Goal: Information Seeking & Learning: Find contact information

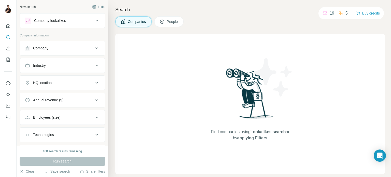
click at [84, 48] on div "Company" at bounding box center [59, 48] width 69 height 5
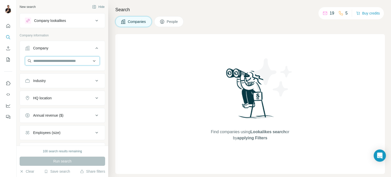
click at [60, 60] on input "text" at bounding box center [62, 60] width 75 height 9
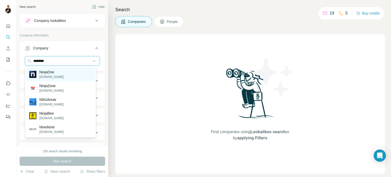
type input "********"
click at [57, 73] on p "NinjaOne" at bounding box center [51, 72] width 24 height 5
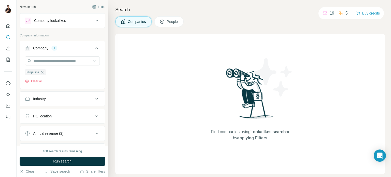
click at [67, 114] on div "HQ location" at bounding box center [59, 116] width 69 height 5
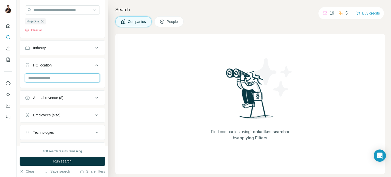
click at [58, 77] on input "text" at bounding box center [62, 77] width 75 height 9
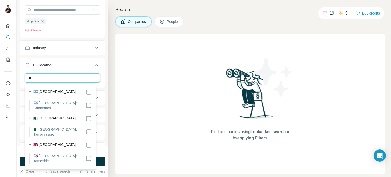
type input "*"
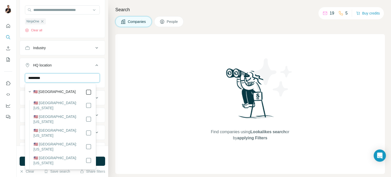
type input "*********"
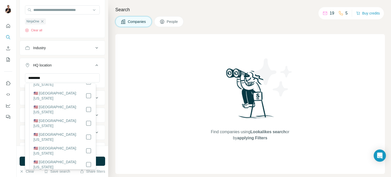
scroll to position [76, 0]
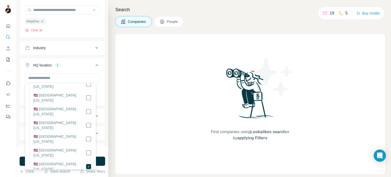
click at [94, 67] on icon at bounding box center [97, 65] width 6 height 6
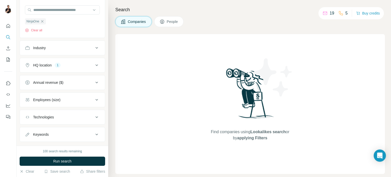
click at [94, 66] on icon at bounding box center [97, 65] width 6 height 6
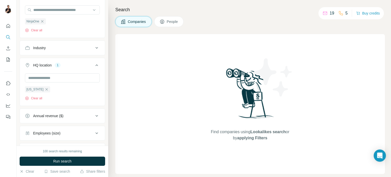
click at [94, 66] on icon at bounding box center [97, 65] width 6 height 6
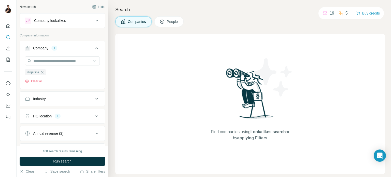
click at [174, 22] on span "People" at bounding box center [173, 21] width 12 height 5
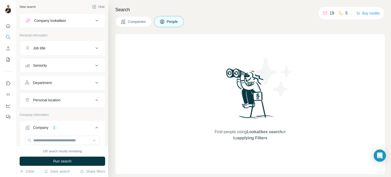
click at [131, 19] on span "Companies" at bounding box center [137, 21] width 19 height 5
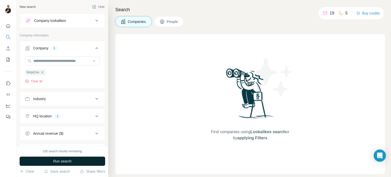
click at [69, 162] on span "Run search" at bounding box center [62, 161] width 18 height 5
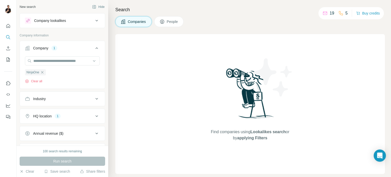
click at [174, 20] on span "People" at bounding box center [173, 21] width 12 height 5
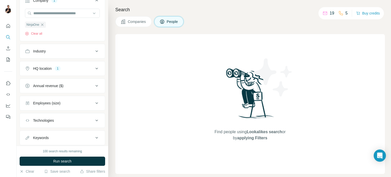
scroll to position [127, 0]
click at [84, 69] on div "HQ location 1" at bounding box center [59, 68] width 69 height 5
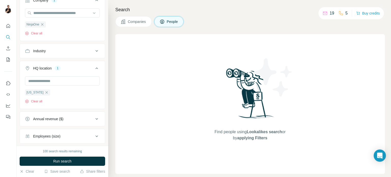
click at [87, 67] on div "HQ location 1" at bounding box center [59, 68] width 69 height 5
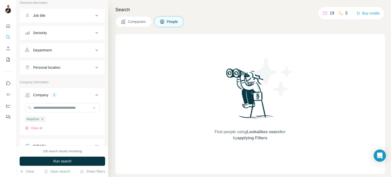
scroll to position [25, 0]
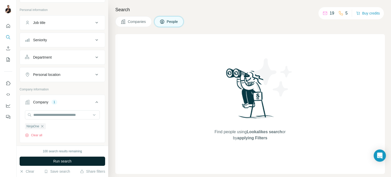
click at [64, 162] on span "Run search" at bounding box center [62, 161] width 18 height 5
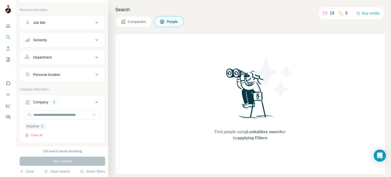
click at [43, 125] on icon "button" at bounding box center [42, 126] width 4 height 4
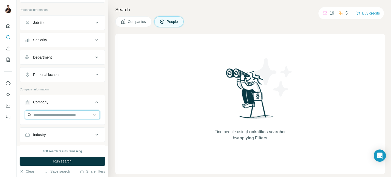
click at [47, 115] on input "text" at bounding box center [62, 114] width 75 height 9
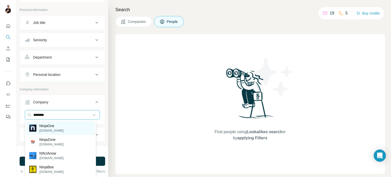
type input "********"
click at [62, 128] on div "NinjaOne [DOMAIN_NAME]" at bounding box center [60, 128] width 69 height 14
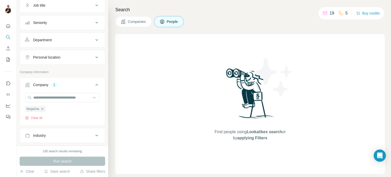
scroll to position [102, 0]
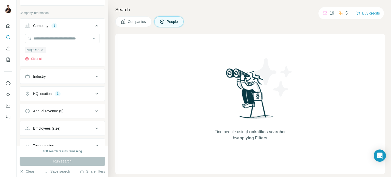
click at [76, 92] on div "HQ location 1" at bounding box center [59, 93] width 69 height 5
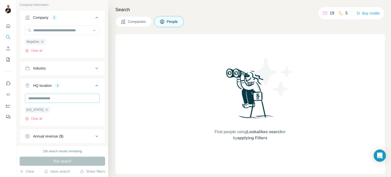
scroll to position [97, 0]
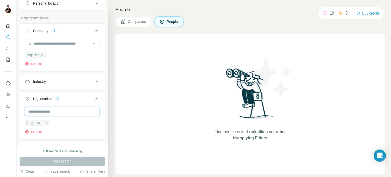
click at [51, 113] on input "text" at bounding box center [62, 111] width 75 height 9
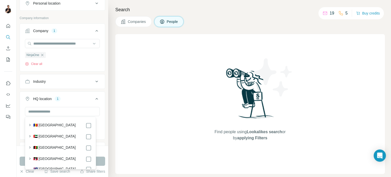
click at [74, 55] on div "NinjaOne Clear all" at bounding box center [62, 52] width 75 height 27
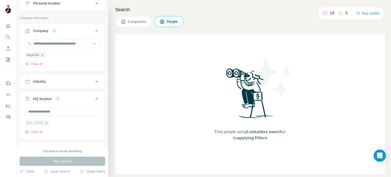
click at [45, 124] on icon "button" at bounding box center [47, 123] width 4 height 4
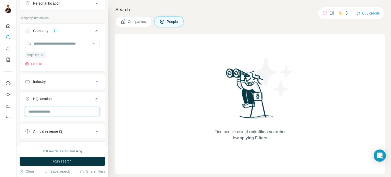
click at [58, 112] on input "text" at bounding box center [62, 111] width 75 height 9
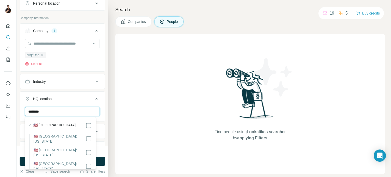
type input "********"
click at [96, 98] on icon at bounding box center [97, 99] width 3 height 2
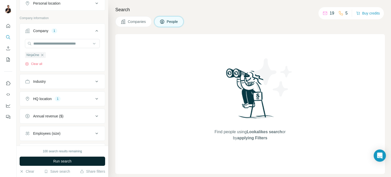
click at [60, 161] on span "Run search" at bounding box center [62, 161] width 18 height 5
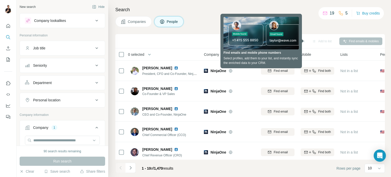
click at [190, 18] on div "Companies People" at bounding box center [250, 21] width 270 height 11
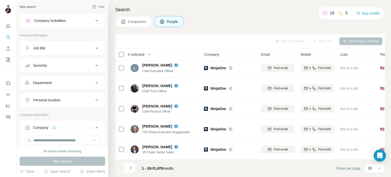
click at [88, 78] on button "Department" at bounding box center [62, 83] width 85 height 12
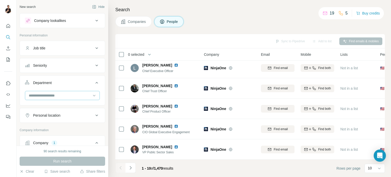
click at [86, 95] on input at bounding box center [59, 96] width 63 height 6
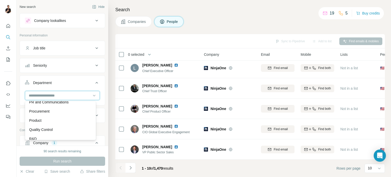
scroll to position [178, 0]
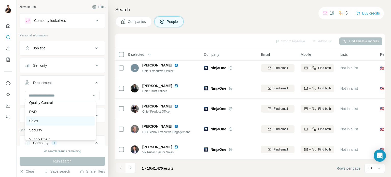
click at [60, 118] on div "Sales" at bounding box center [60, 120] width 62 height 5
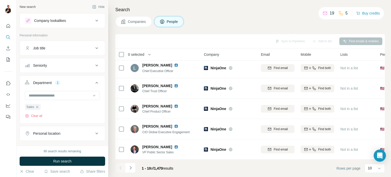
click at [85, 70] on button "Seniority" at bounding box center [62, 65] width 85 height 12
click at [30, 97] on icon at bounding box center [28, 97] width 6 height 6
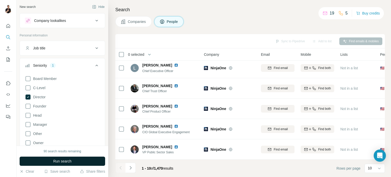
click at [65, 163] on span "Run search" at bounding box center [62, 161] width 18 height 5
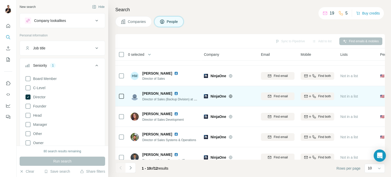
scroll to position [107, 0]
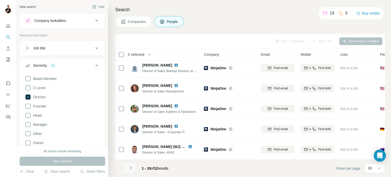
click at [134, 167] on button "Navigate to next page" at bounding box center [131, 168] width 10 height 10
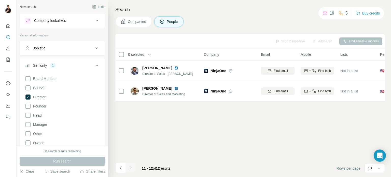
scroll to position [0, 0]
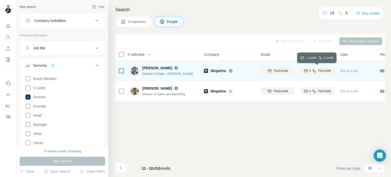
click at [313, 70] on icon "button" at bounding box center [314, 70] width 3 height 3
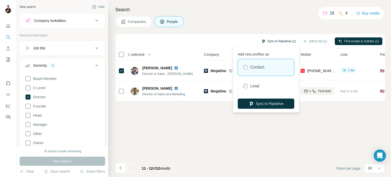
click at [280, 39] on button "Sync to Pipedrive (1)" at bounding box center [279, 41] width 42 height 8
click at [260, 105] on button "Sync to Pipedrive" at bounding box center [266, 104] width 57 height 10
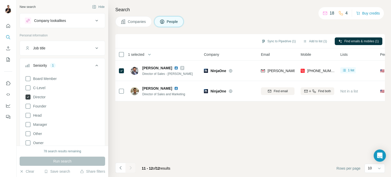
click at [29, 97] on icon at bounding box center [27, 97] width 5 height 5
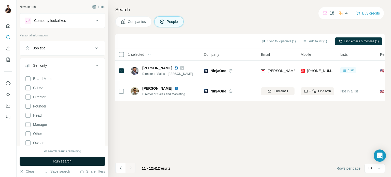
click at [64, 160] on span "Run search" at bounding box center [62, 161] width 18 height 5
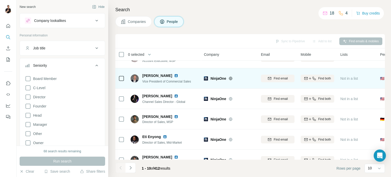
scroll to position [107, 0]
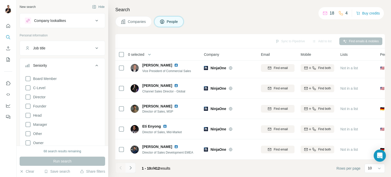
click at [132, 168] on icon "Navigate to next page" at bounding box center [130, 167] width 5 height 5
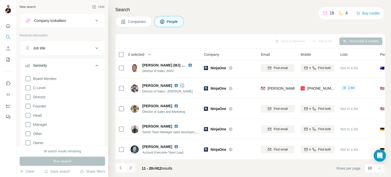
click at [132, 168] on icon "Navigate to next page" at bounding box center [130, 167] width 5 height 5
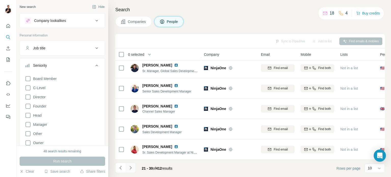
click at [132, 168] on icon "Navigate to next page" at bounding box center [130, 167] width 5 height 5
click at [129, 168] on icon "Navigate to next page" at bounding box center [130, 167] width 5 height 5
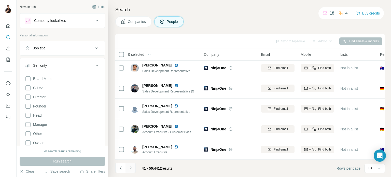
click at [133, 167] on icon "Navigate to next page" at bounding box center [130, 167] width 5 height 5
click at [132, 170] on icon "Navigate to next page" at bounding box center [130, 167] width 5 height 5
click at [131, 167] on icon "Navigate to next page" at bounding box center [130, 167] width 5 height 5
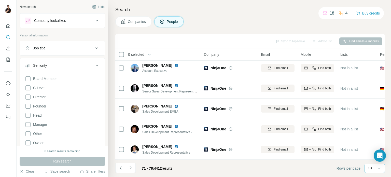
scroll to position [66, 0]
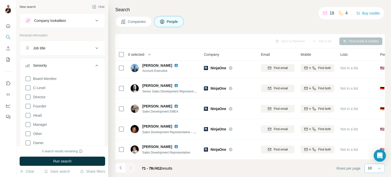
click at [376, 167] on div "10" at bounding box center [374, 168] width 13 height 5
click at [374, 128] on div "60" at bounding box center [375, 129] width 12 height 5
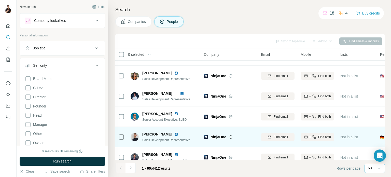
scroll to position [1126, 0]
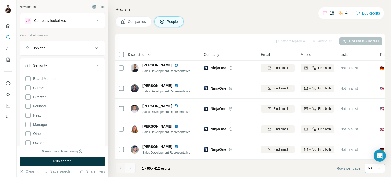
click at [132, 168] on icon "Navigate to next page" at bounding box center [130, 167] width 5 height 5
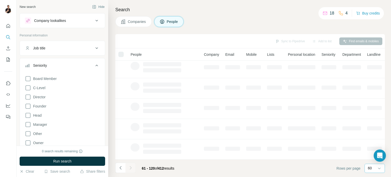
scroll to position [270, 0]
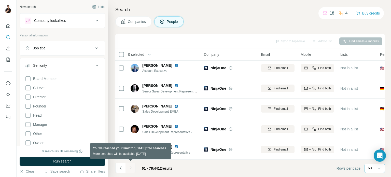
click at [131, 167] on div at bounding box center [131, 168] width 10 height 10
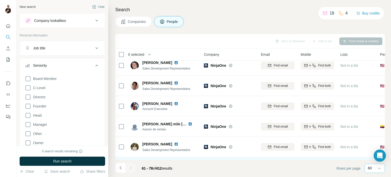
scroll to position [0, 0]
